Goal: Transaction & Acquisition: Purchase product/service

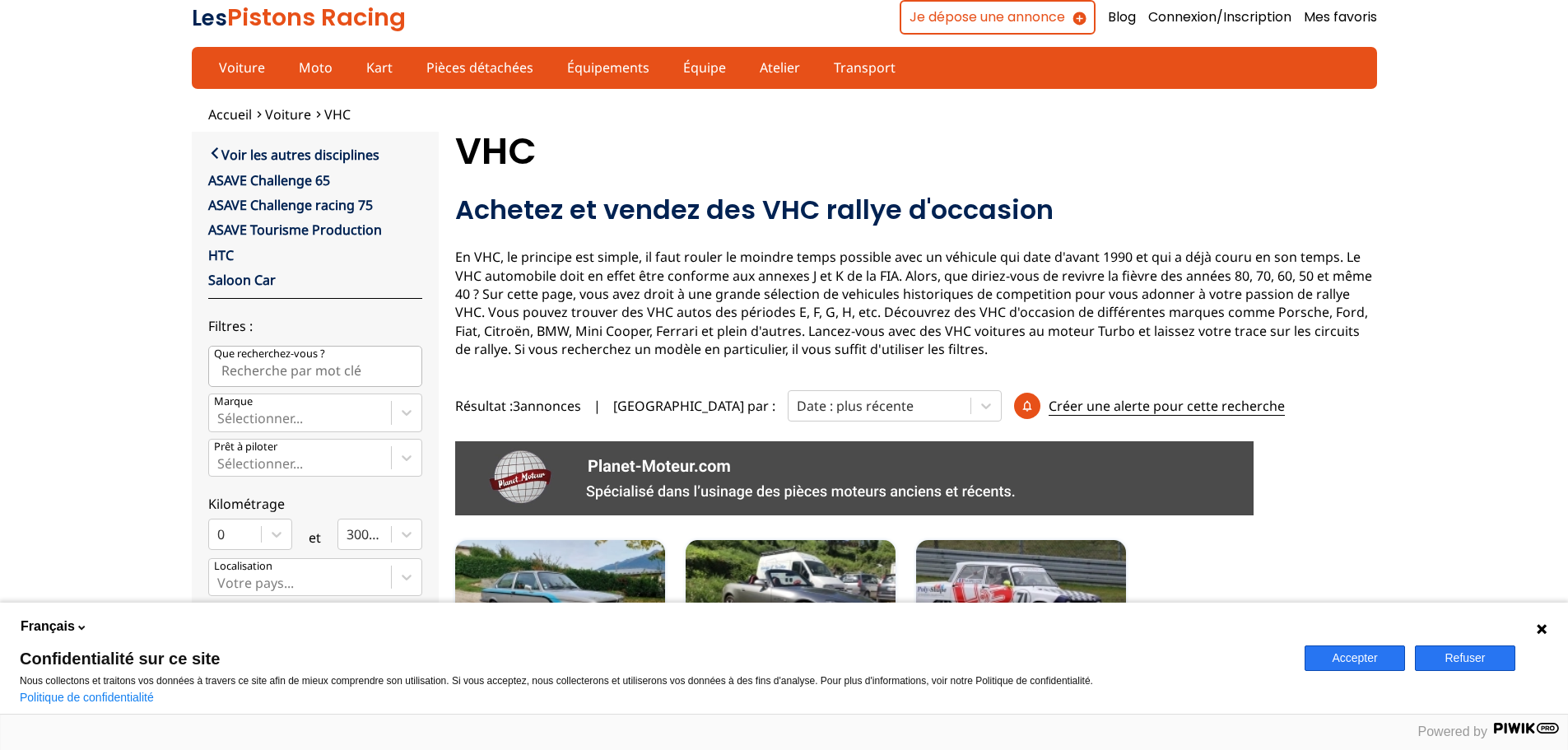
click at [1351, 662] on button "Accepter" at bounding box center [1354, 658] width 100 height 26
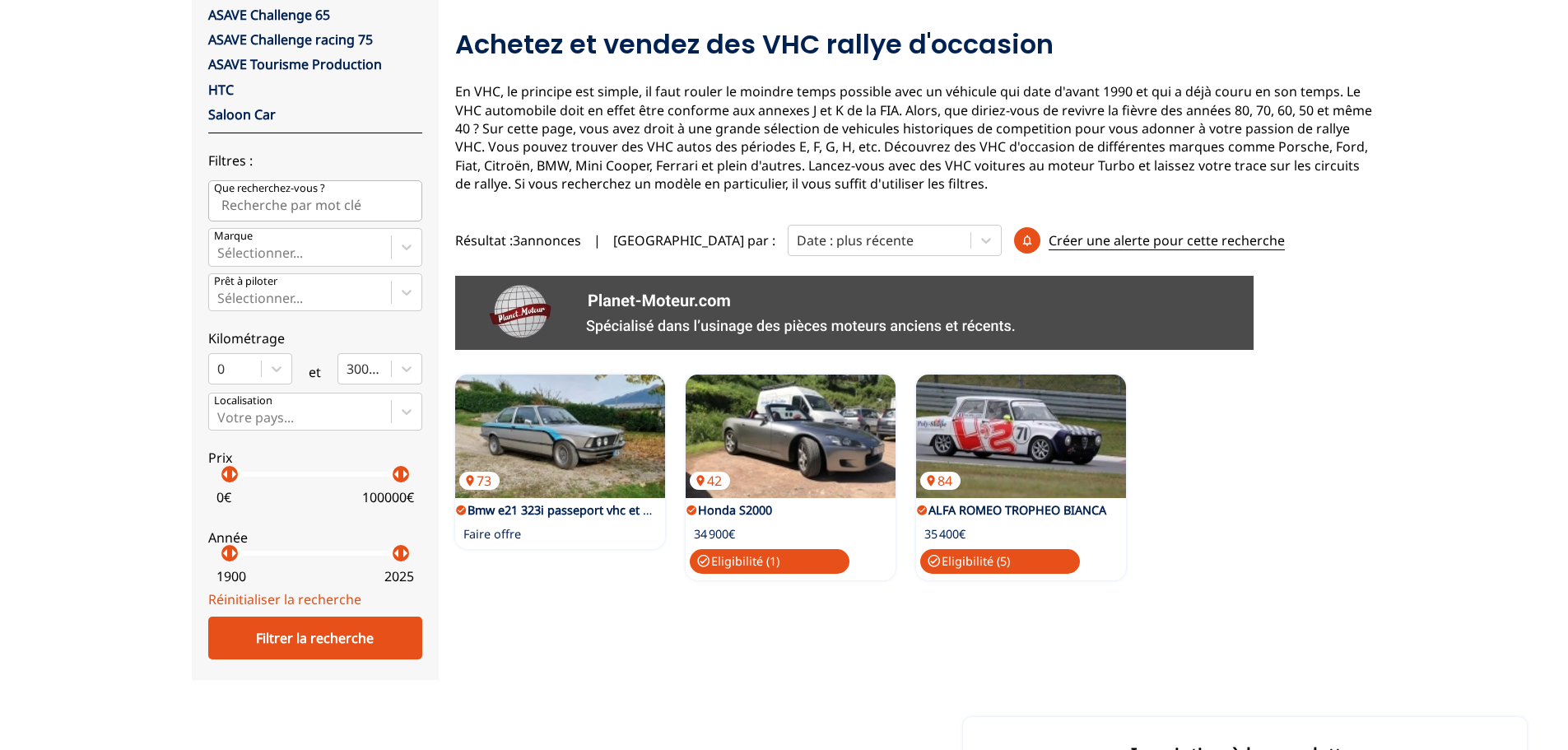
scroll to position [165, 0]
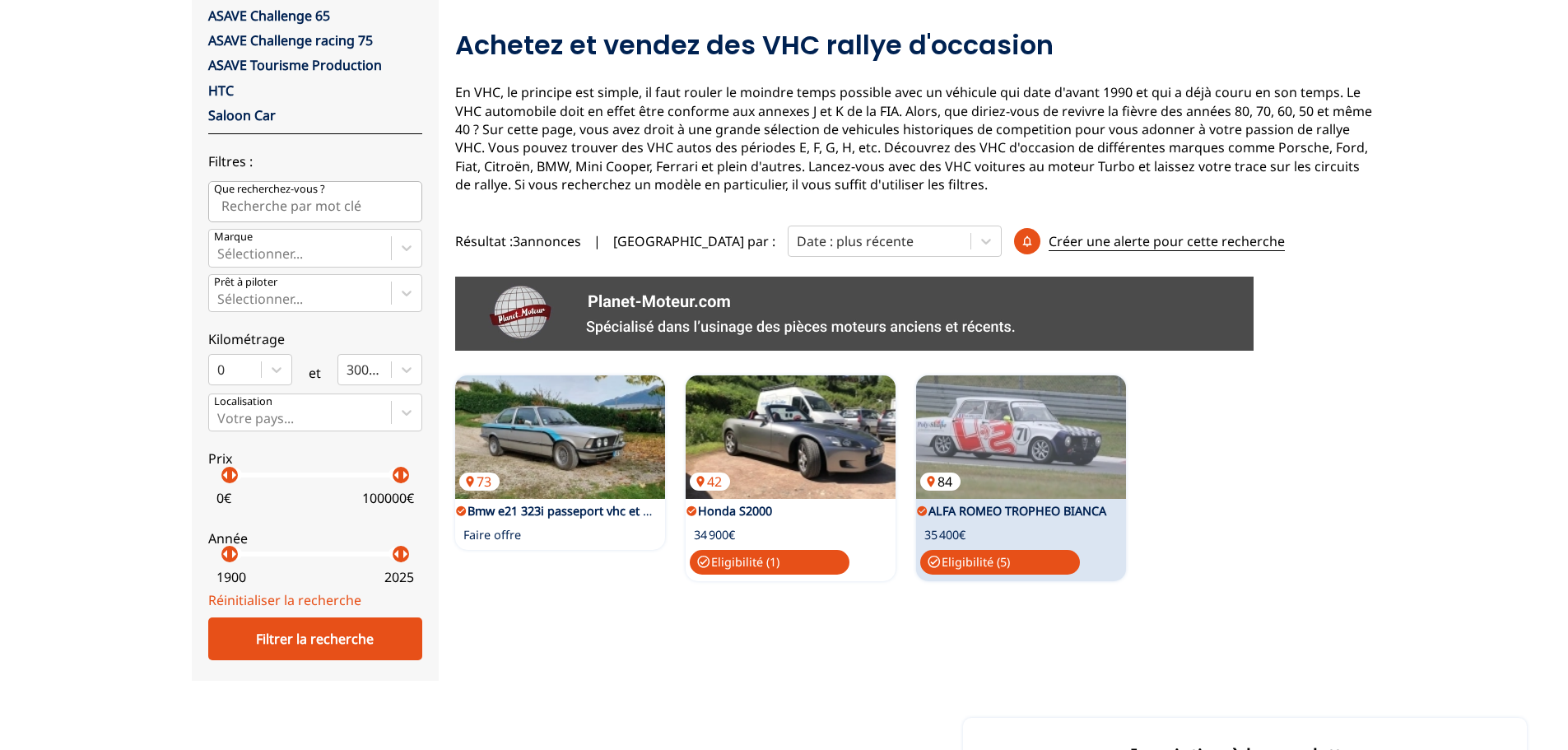
click at [1023, 463] on img at bounding box center [1020, 437] width 210 height 124
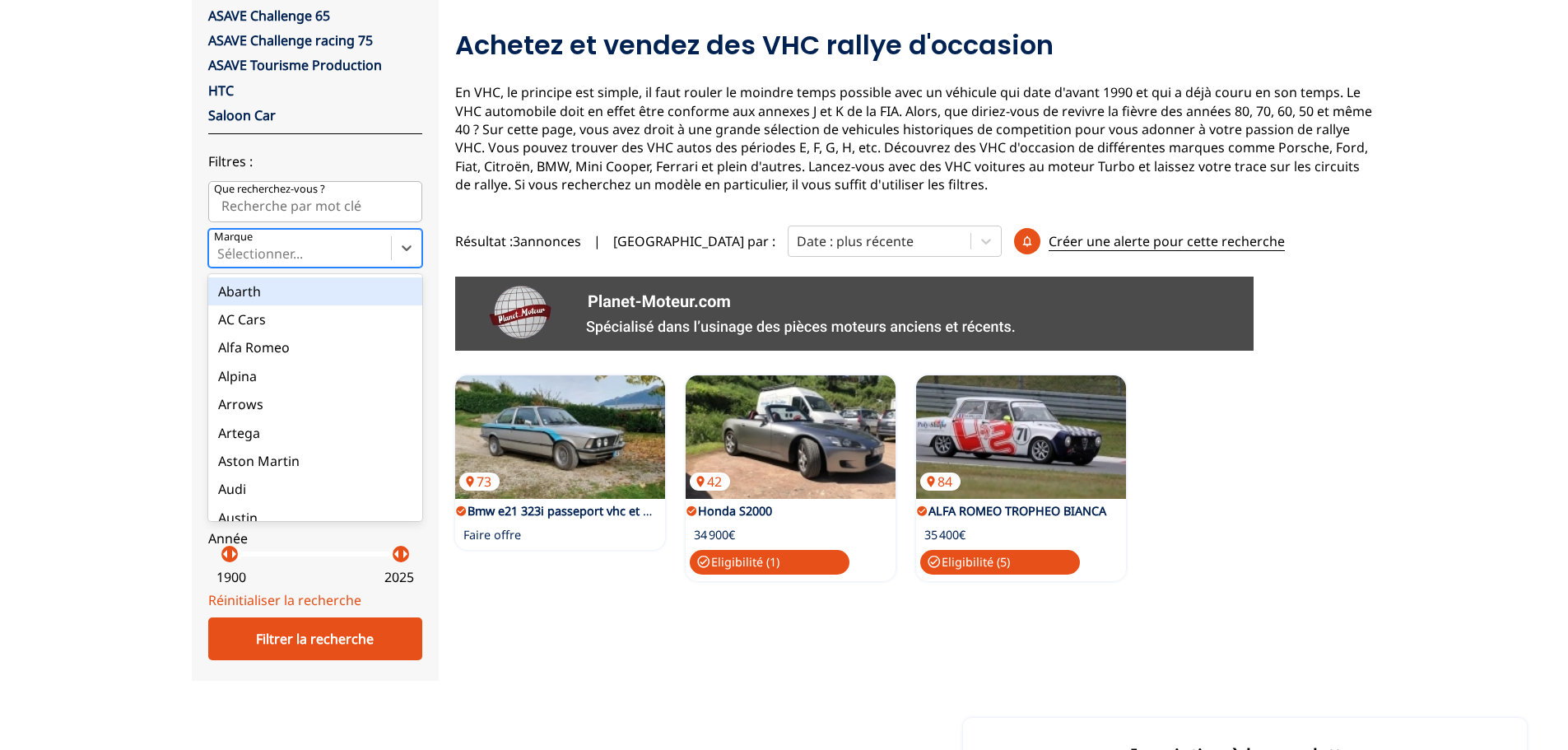
click at [251, 242] on div "Sélectionner..." at bounding box center [300, 248] width 182 height 36
click at [221, 246] on input "Marque option Abarth focused, 1 of 90. 90 results available. Use Up and Down to…" at bounding box center [219, 253] width 3 height 15
click at [245, 345] on div "Alfa Romeo" at bounding box center [315, 347] width 214 height 28
click at [221, 261] on input "Marque option Alfa Romeo focused, 3 of 90. 90 results available. Use Up and Dow…" at bounding box center [219, 253] width 3 height 15
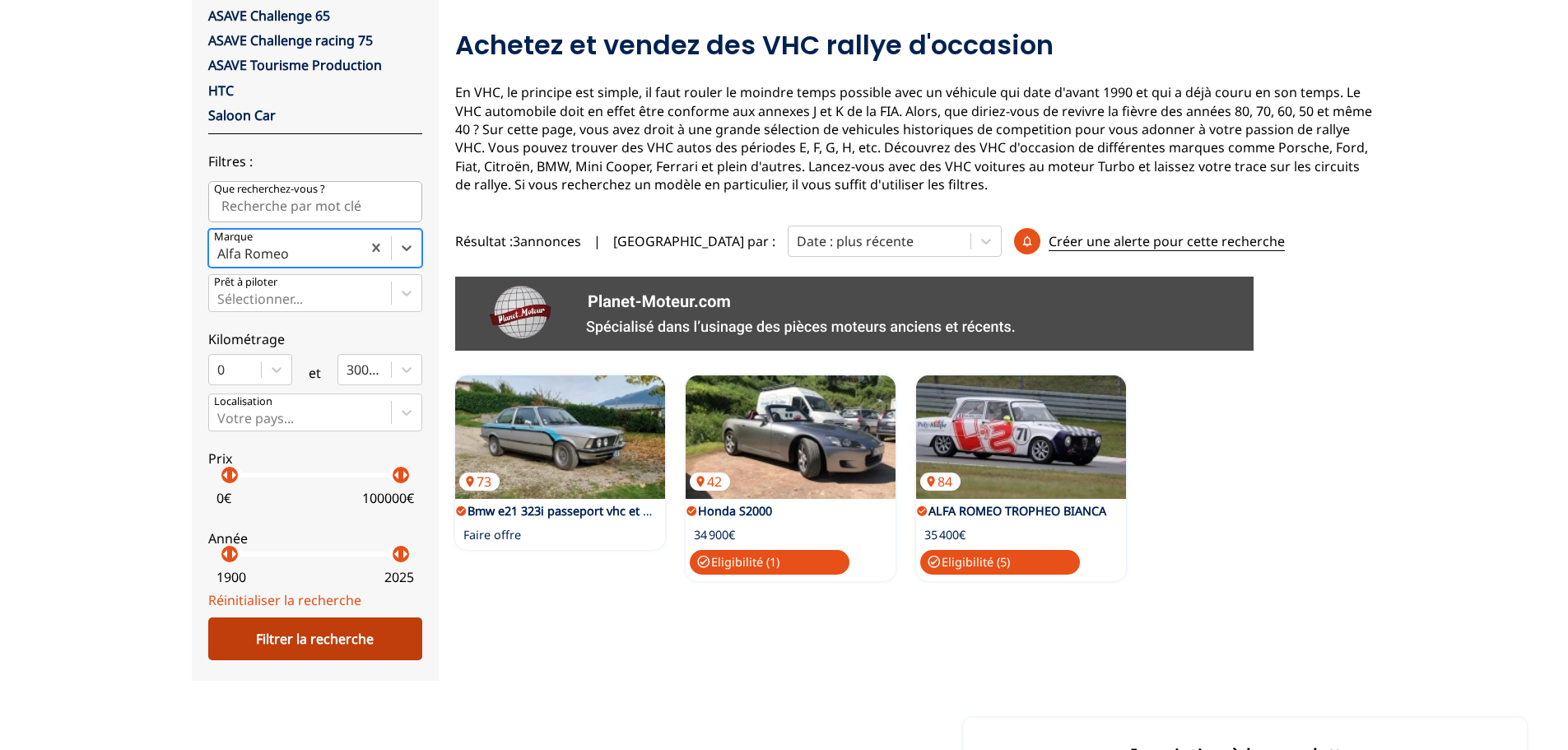
click at [278, 647] on div "Filtrer la recherche" at bounding box center [315, 638] width 214 height 43
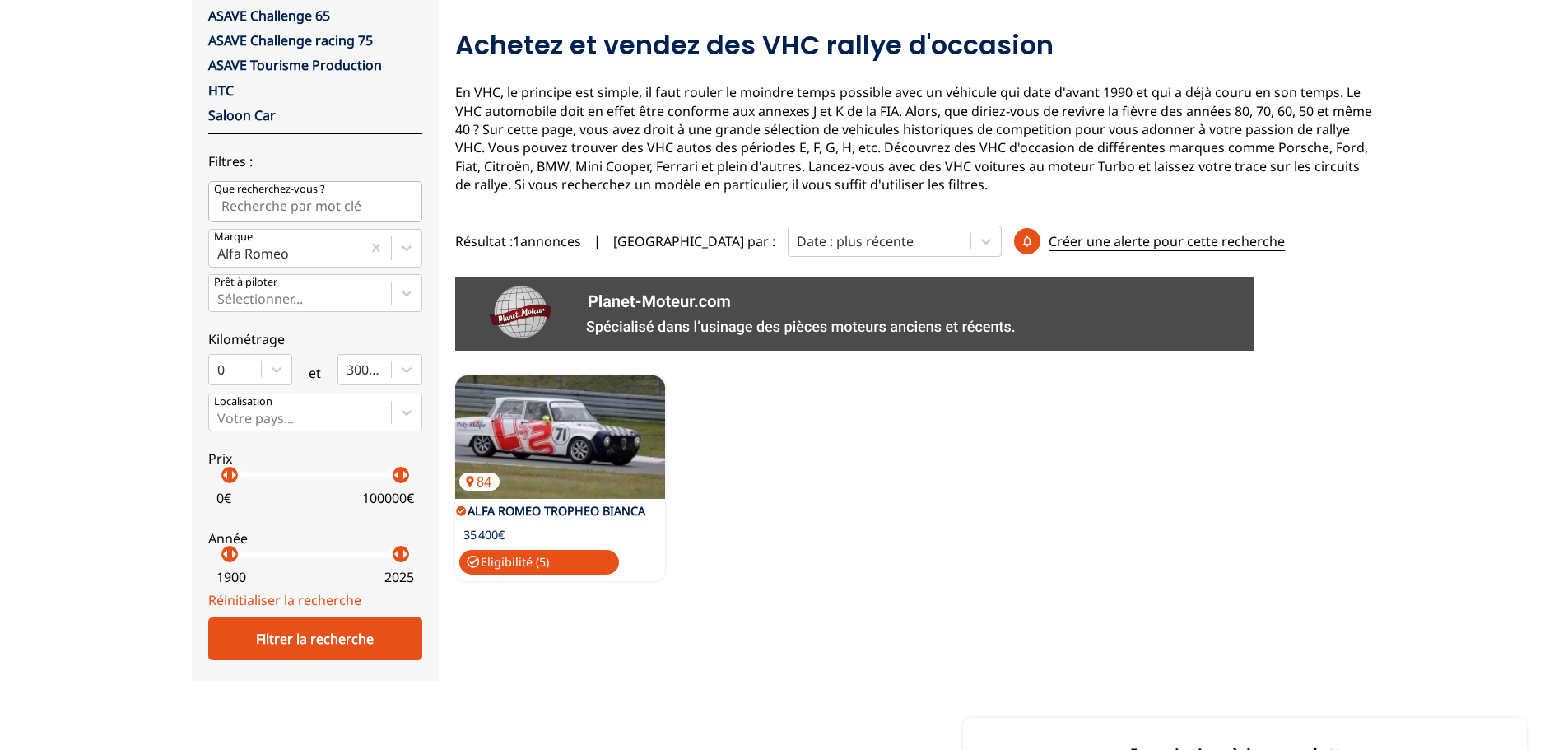
click at [310, 209] on input "Que recherchez-vous ?" at bounding box center [315, 202] width 214 height 41
type input "MATRA"
click at [312, 640] on div "Filtrer la recherche" at bounding box center [315, 638] width 214 height 43
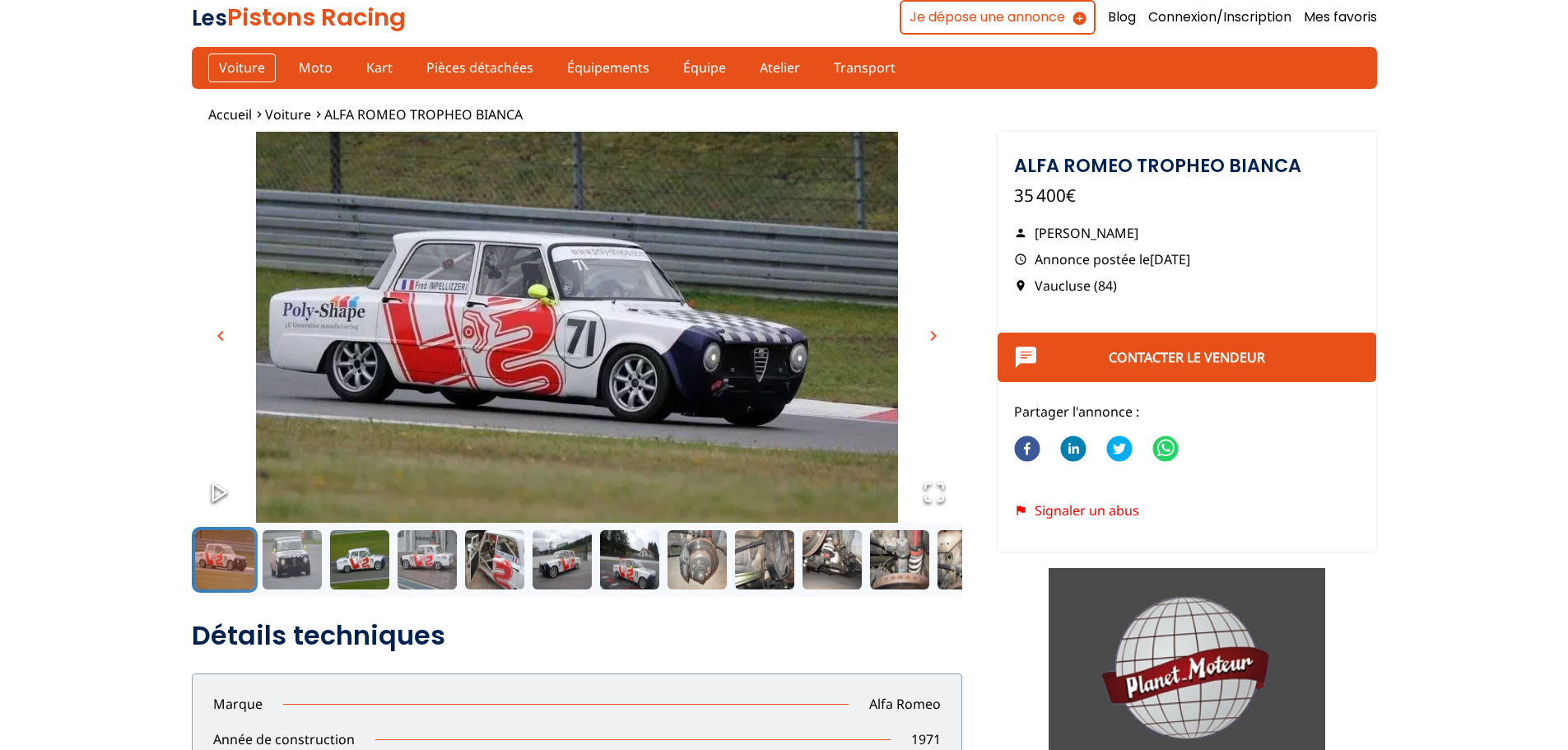
click at [246, 65] on link "Voiture" at bounding box center [242, 67] width 68 height 28
click at [251, 70] on link "Voiture" at bounding box center [242, 67] width 68 height 28
